Goal: Navigation & Orientation: Find specific page/section

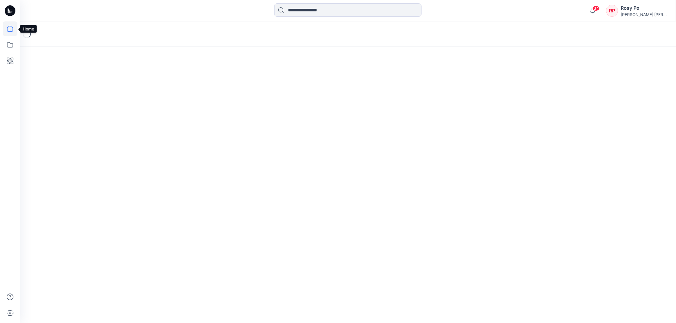
drag, startPoint x: 0, startPoint y: 0, endPoint x: 15, endPoint y: 26, distance: 30.0
click at [15, 26] on icon at bounding box center [10, 28] width 15 height 15
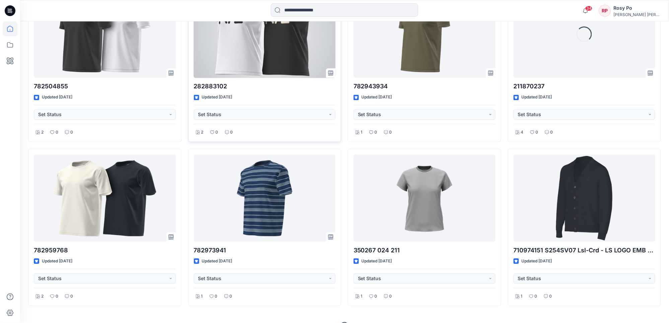
scroll to position [1889, 0]
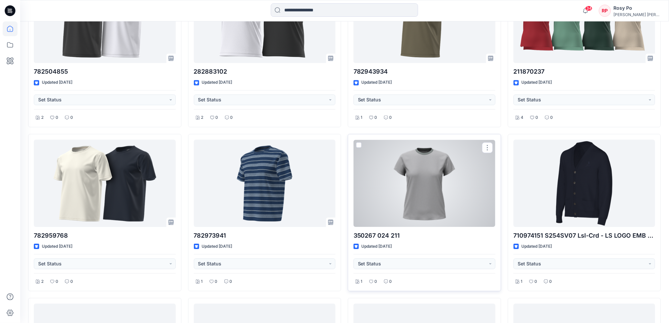
click at [427, 230] on div "350267 024 211 Updated [DATE] Set Status 1 0 0" at bounding box center [424, 212] width 153 height 157
click at [417, 207] on div at bounding box center [425, 183] width 142 height 87
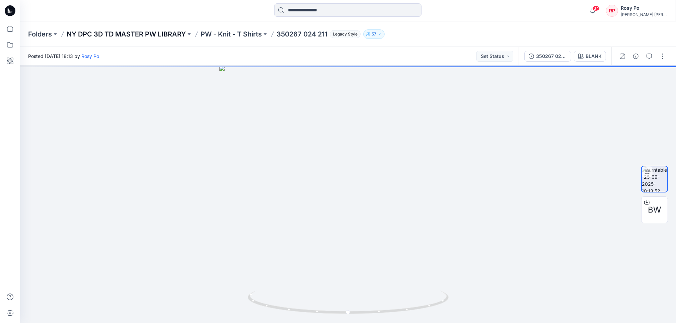
click at [146, 30] on p "NY DPC 3D TD MASTER PW LIBRARY" at bounding box center [126, 33] width 119 height 9
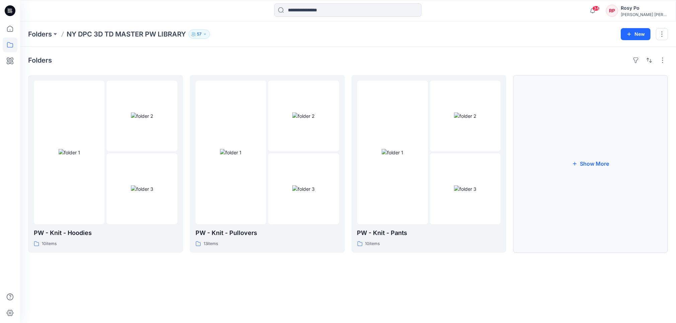
click at [623, 177] on button "Show More" at bounding box center [590, 164] width 155 height 178
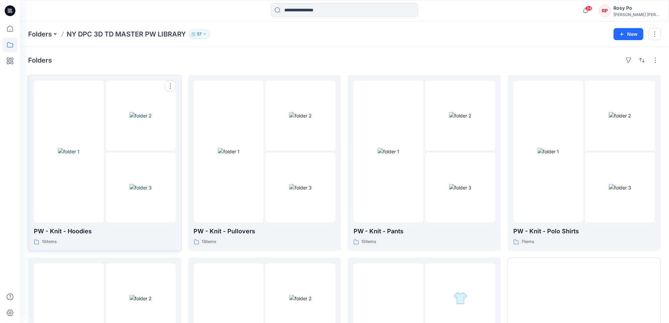
click at [130, 184] on img at bounding box center [141, 187] width 22 height 7
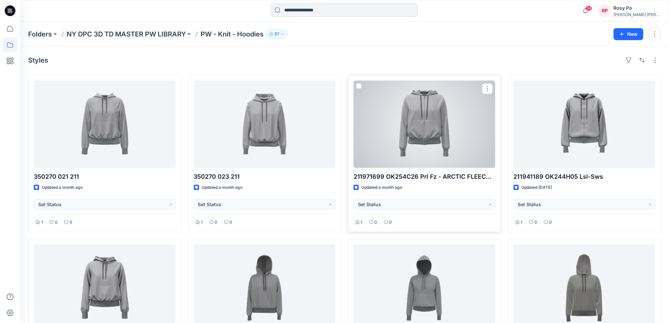
click at [451, 144] on div at bounding box center [425, 124] width 142 height 87
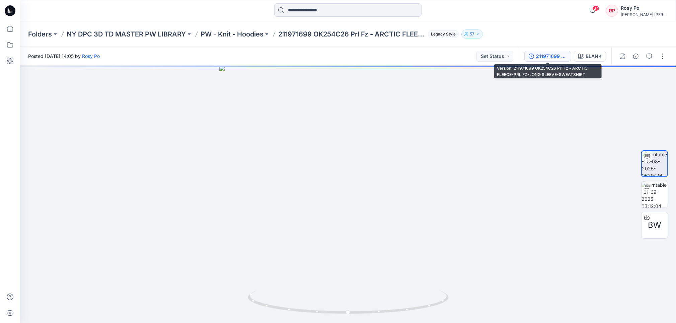
click at [540, 54] on div "211971699 OK254C26 Prl Fz - ARCTIC FLEECE-PRL FZ-LONG SLEEVE-SWEATSHIRT" at bounding box center [551, 56] width 31 height 7
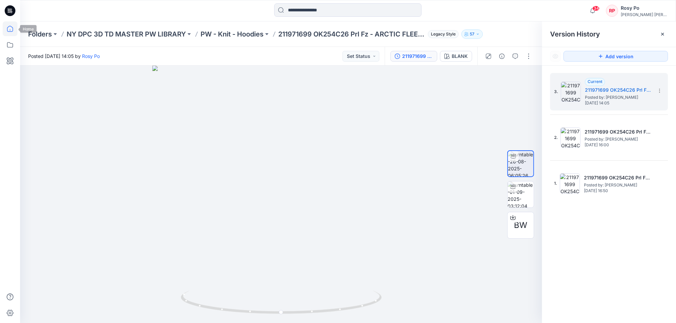
click at [8, 31] on icon at bounding box center [10, 29] width 6 height 6
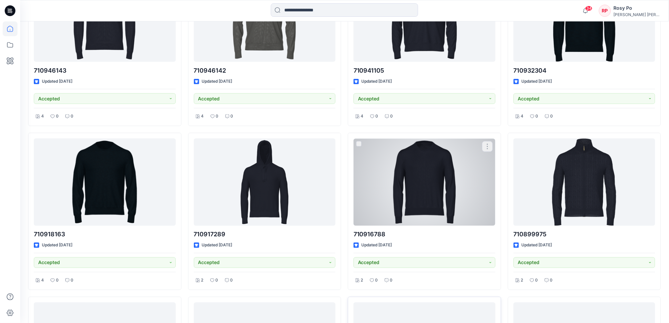
scroll to position [268, 0]
